Goal: Task Accomplishment & Management: Manage account settings

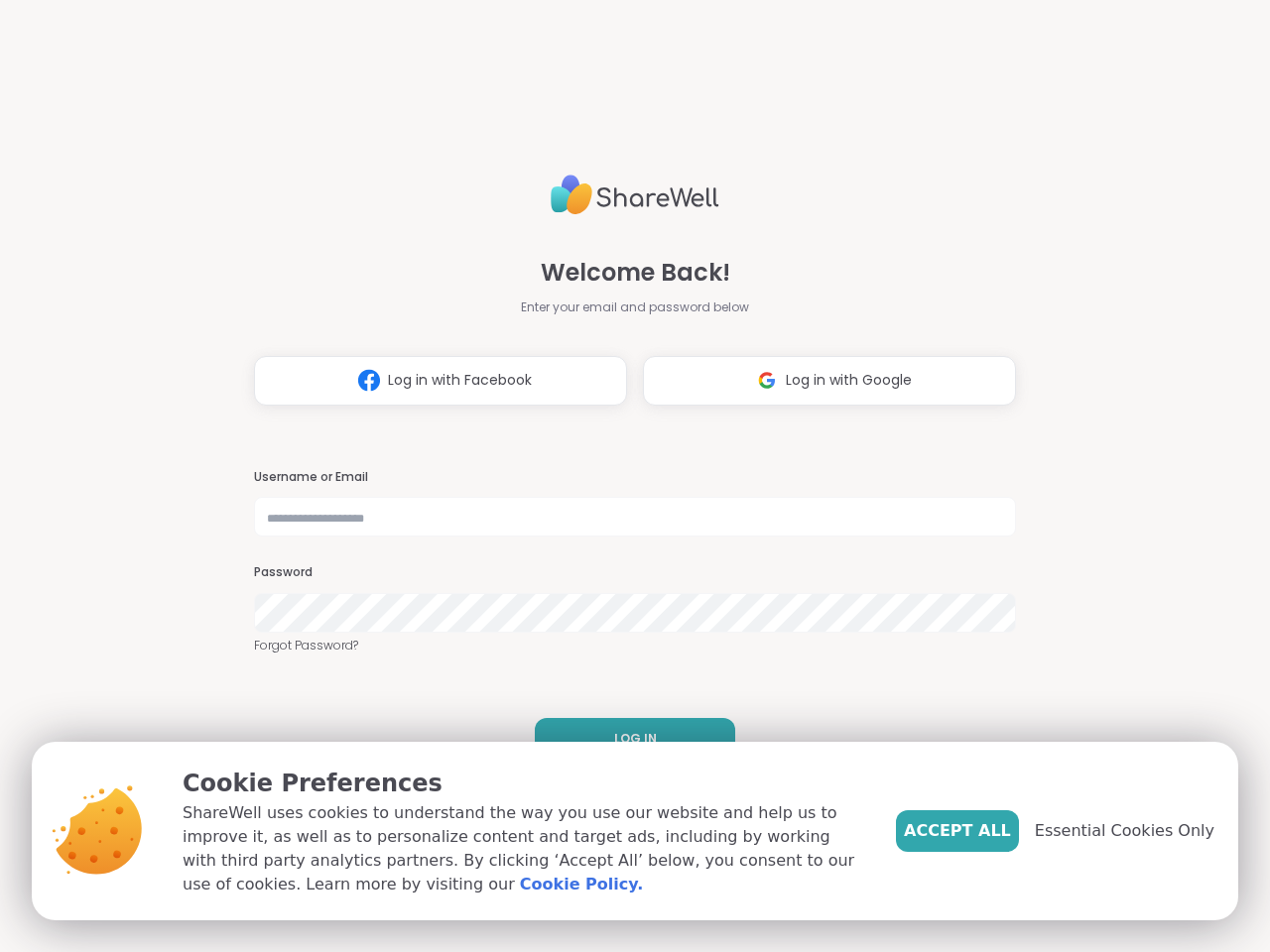
click at [626, 476] on h3 "Username or Email" at bounding box center [635, 477] width 762 height 17
click at [433, 381] on span "Log in with Facebook" at bounding box center [459, 380] width 144 height 21
click at [822, 381] on span "Log in with Google" at bounding box center [848, 380] width 126 height 21
click at [627, 739] on span "LOG IN" at bounding box center [635, 739] width 43 height 18
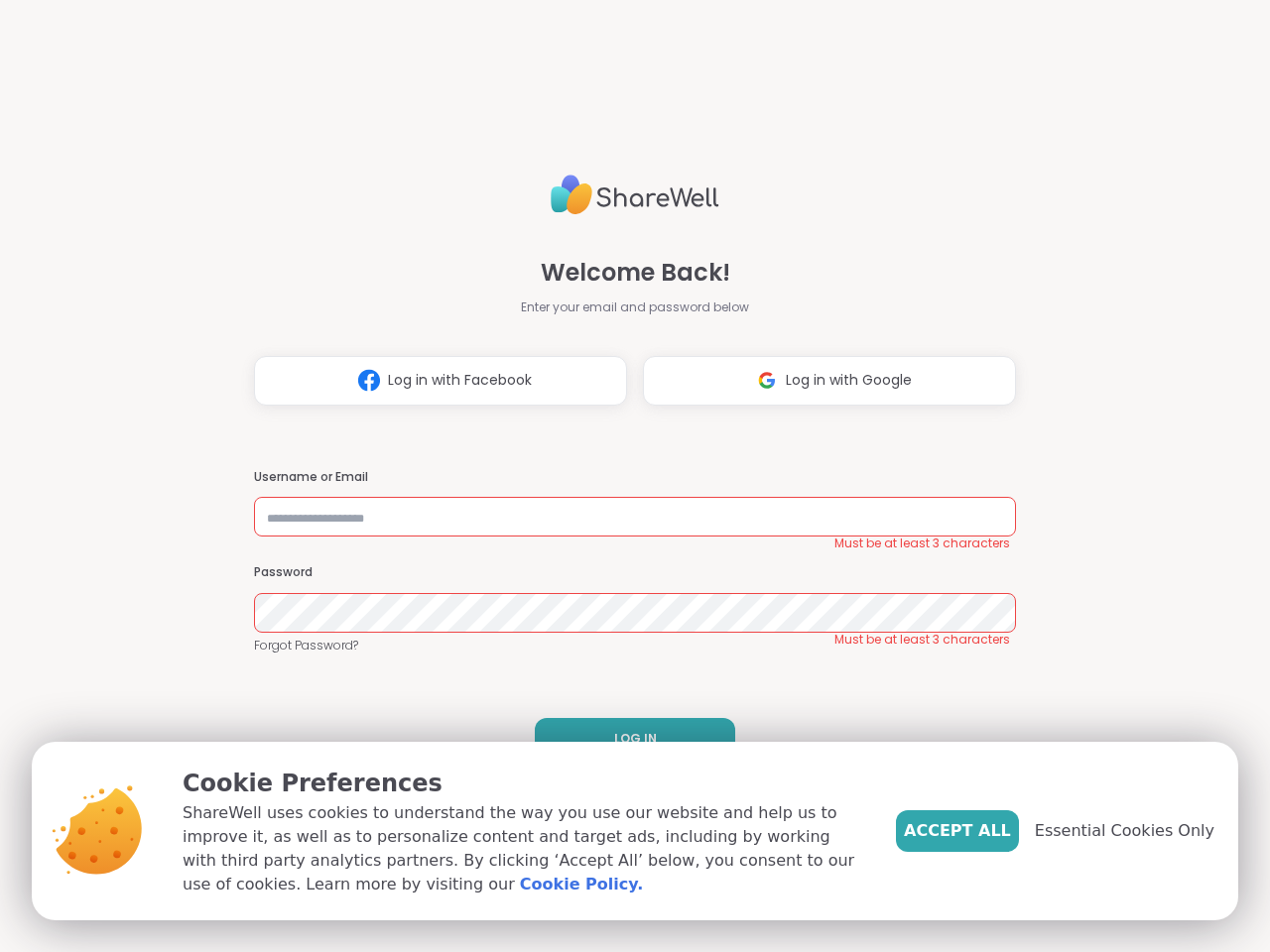
click at [990, 831] on span "Accept All" at bounding box center [957, 831] width 107 height 24
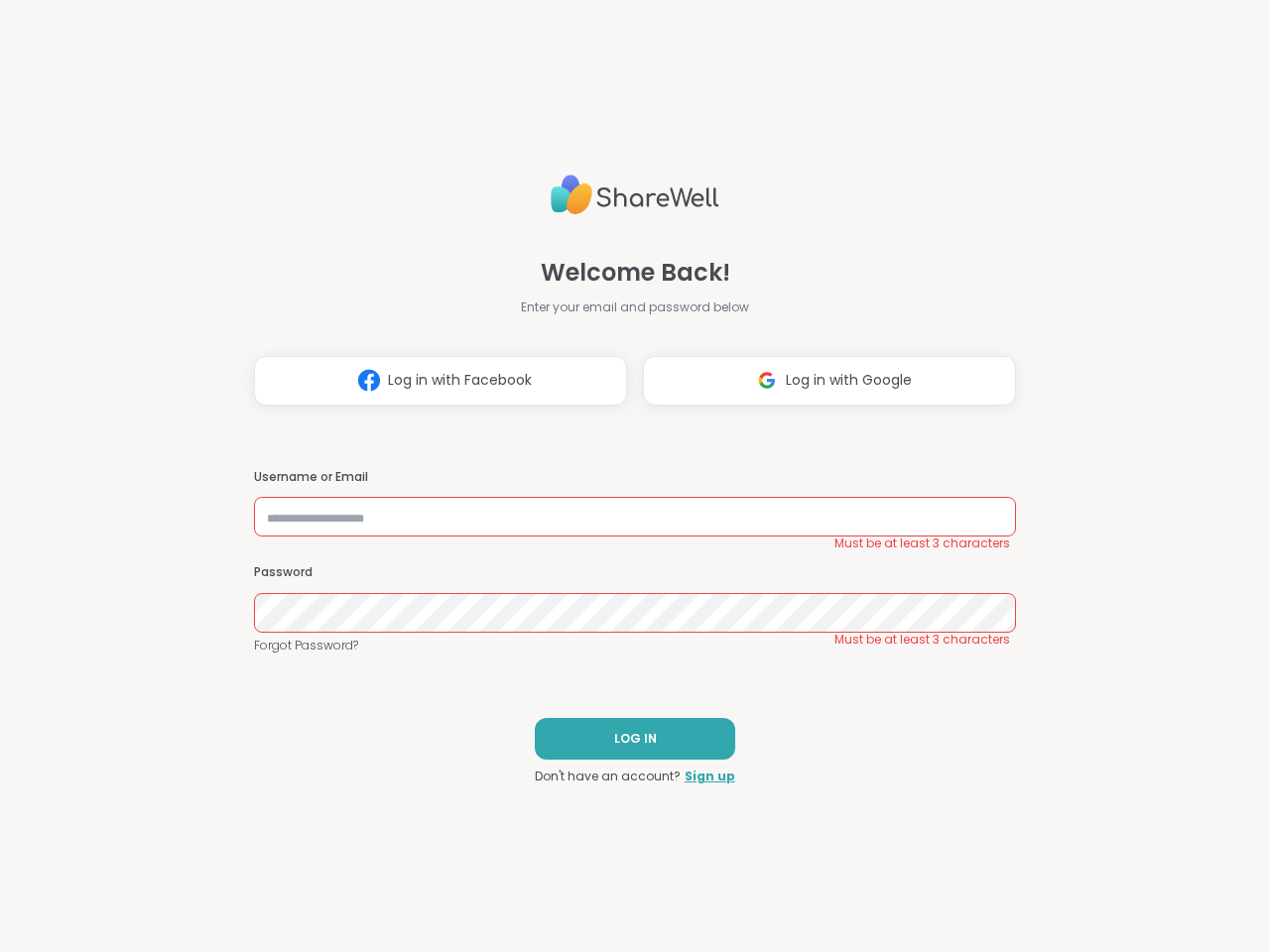
click at [1136, 831] on div "Welcome Back! Enter your email and password below Log in with Facebook Log in w…" at bounding box center [635, 476] width 1270 height 952
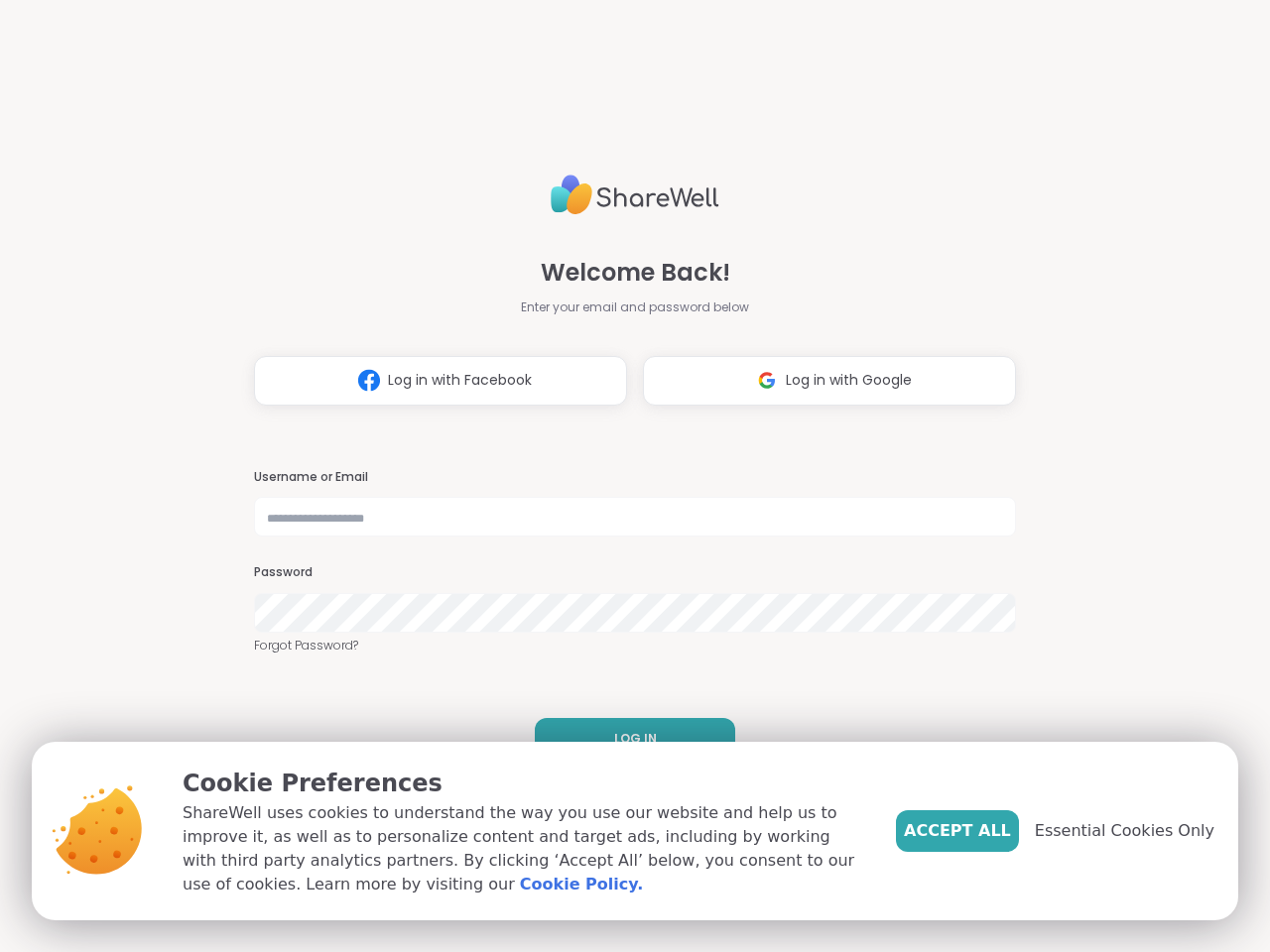
click at [626, 476] on h3 "Username or Email" at bounding box center [635, 477] width 762 height 17
click at [433, 381] on span "Log in with Facebook" at bounding box center [459, 380] width 144 height 21
click at [822, 381] on span "Log in with Google" at bounding box center [848, 380] width 126 height 21
click at [627, 739] on span "LOG IN" at bounding box center [635, 739] width 43 height 18
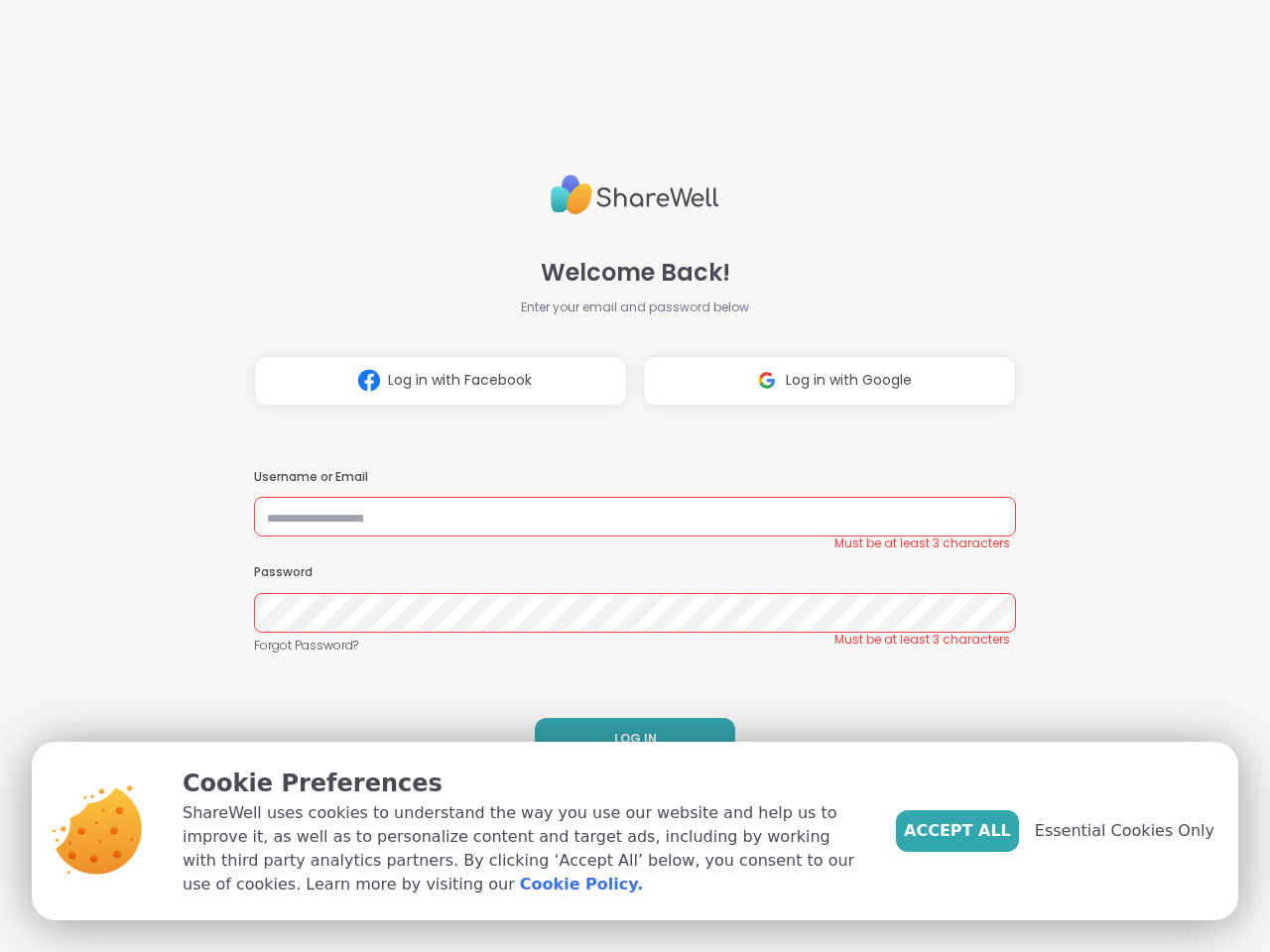
click at [990, 831] on span "Accept All" at bounding box center [957, 831] width 107 height 24
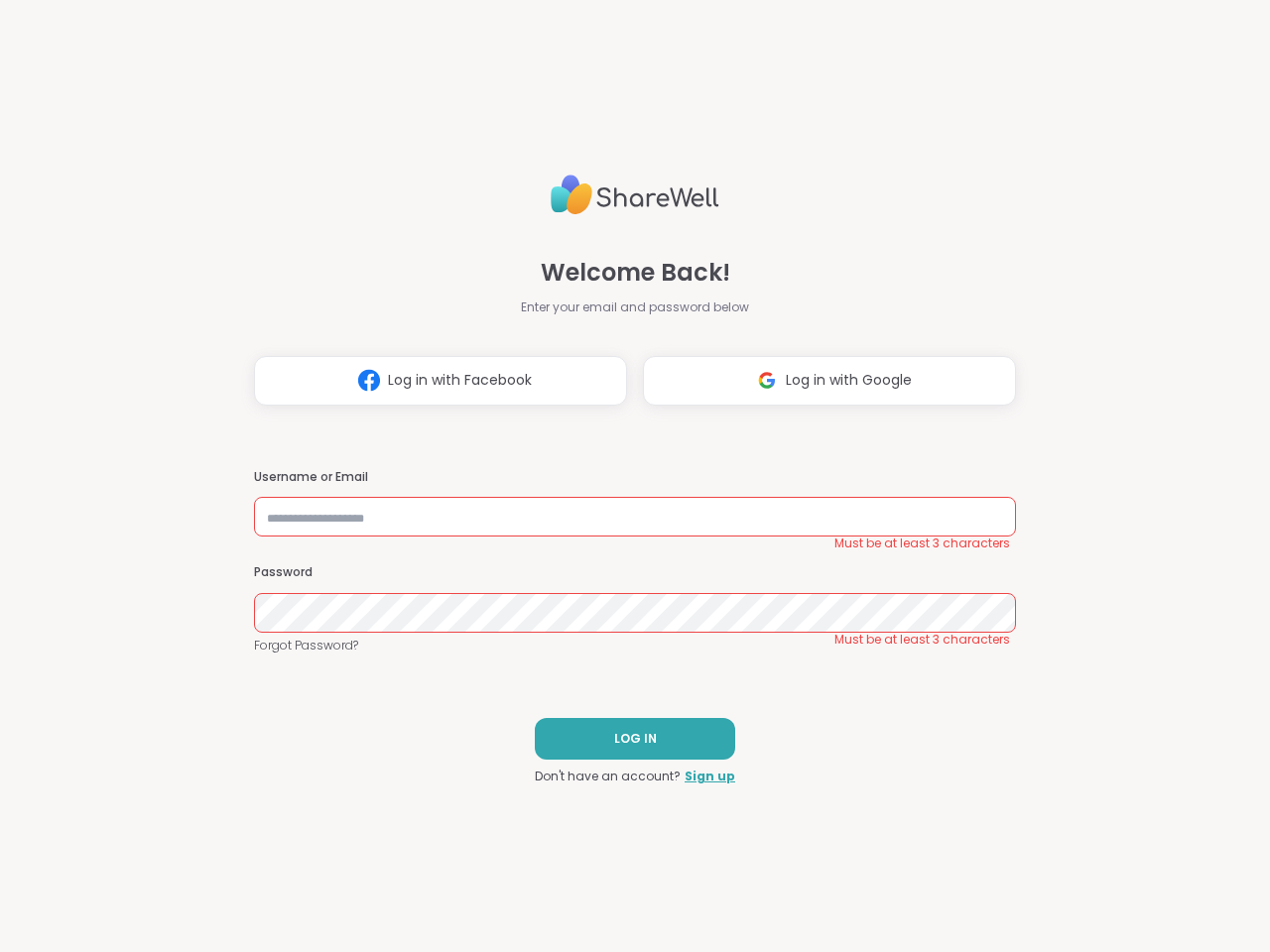
click at [1136, 831] on div "Welcome Back! Enter your email and password below Log in with Facebook Log in w…" at bounding box center [635, 476] width 1270 height 952
